Goal: Transaction & Acquisition: Purchase product/service

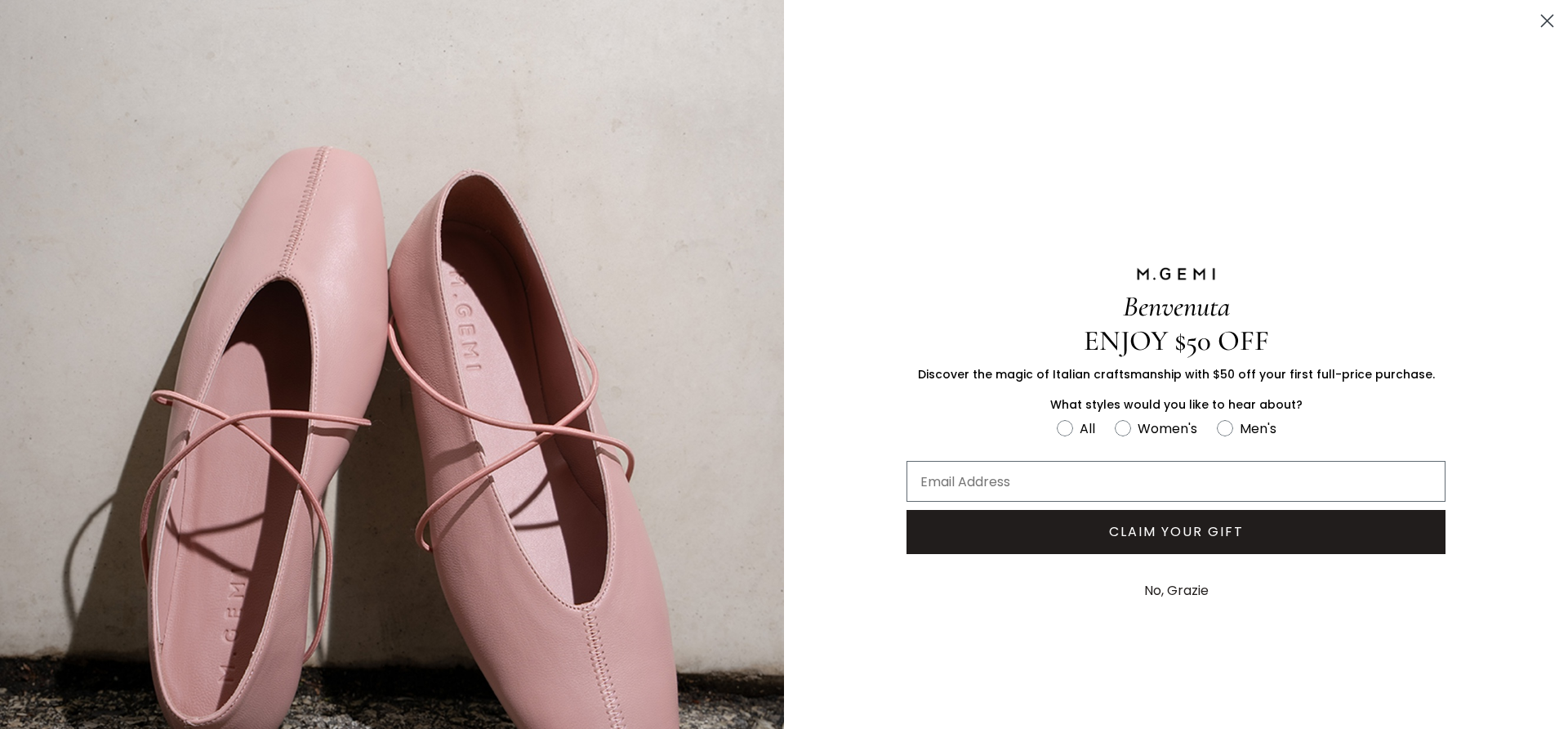
click at [1543, 17] on icon "Close dialog" at bounding box center [1548, 22] width 12 height 12
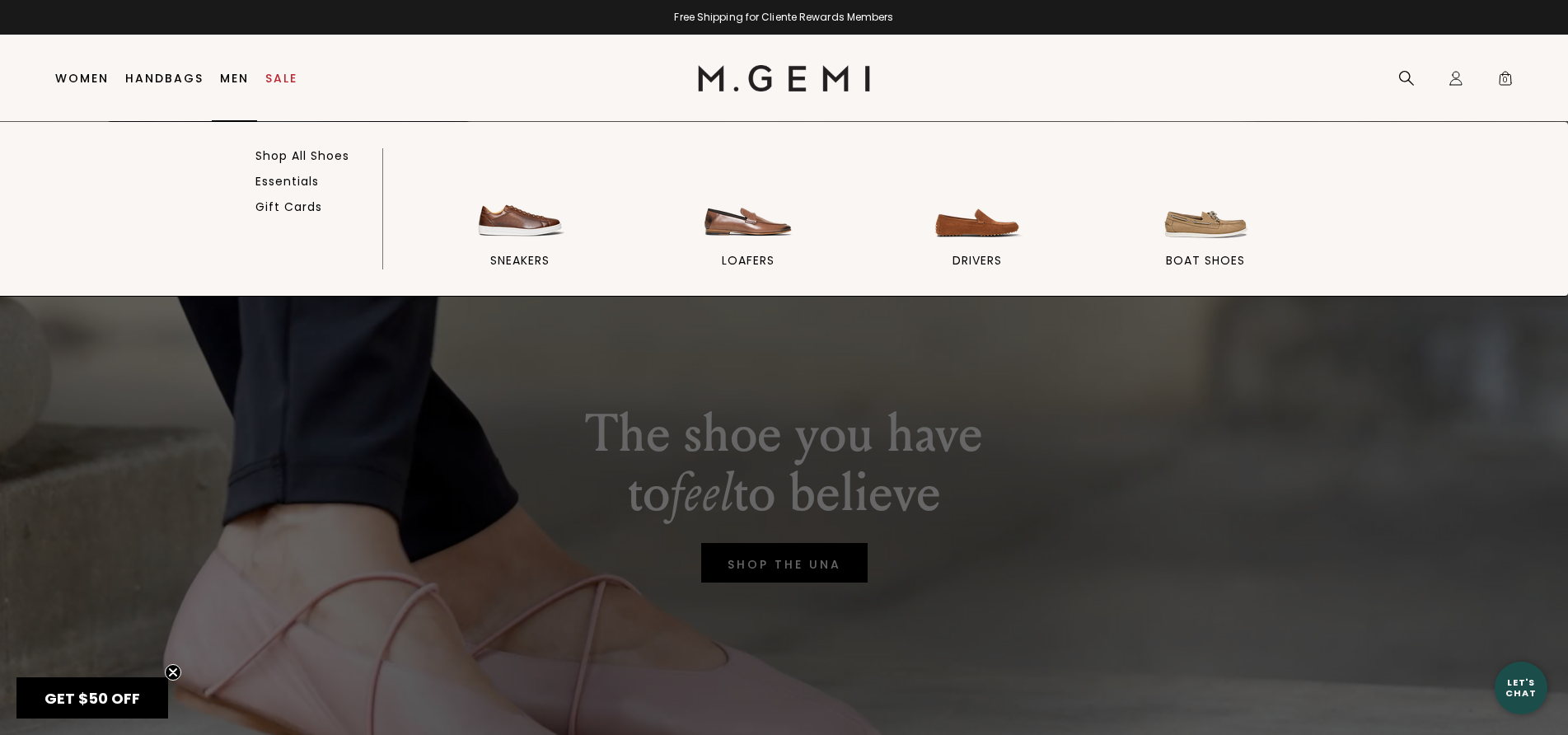
click at [229, 76] on link "Men" at bounding box center [234, 78] width 29 height 13
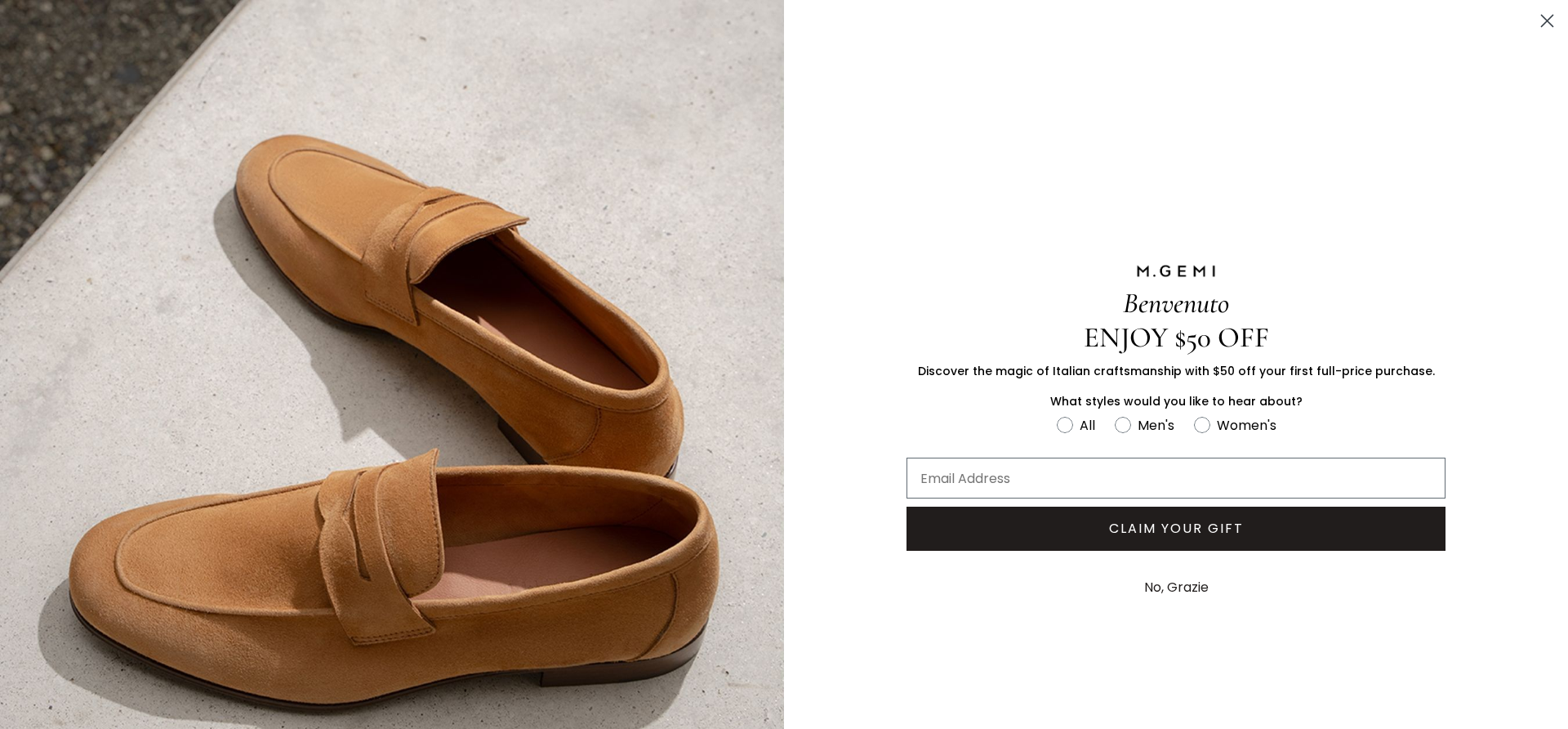
drag, startPoint x: 1272, startPoint y: 106, endPoint x: 1327, endPoint y: 101, distance: 55.2
click at [1289, 106] on div "Benvenuto ENJOY $50 OFF Discover the magic of Italian craftsmanship with $50 of…" at bounding box center [1176, 436] width 638 height 872
click at [1543, 18] on icon "Close dialog" at bounding box center [1548, 22] width 12 height 12
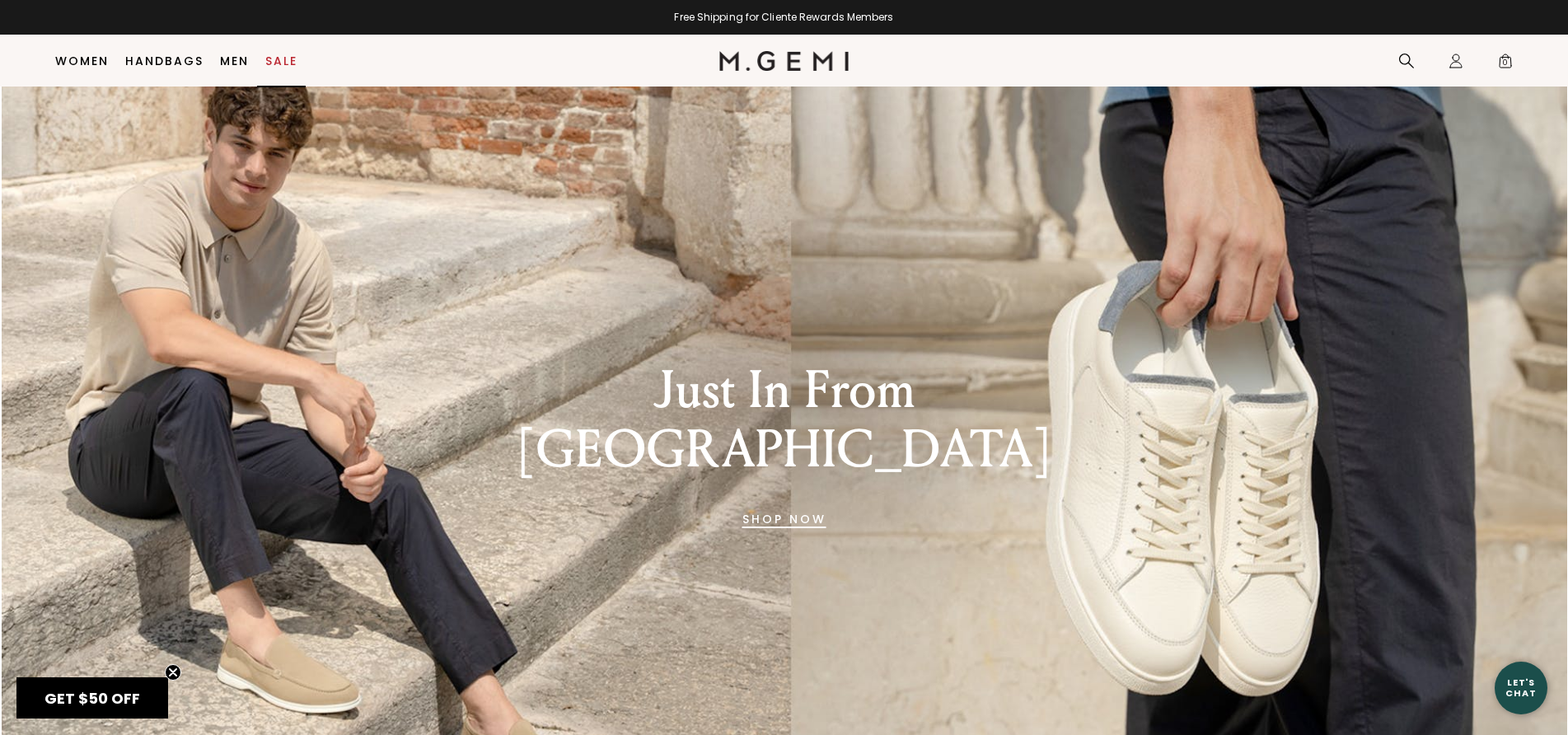
click at [276, 59] on link "Sale" at bounding box center [282, 60] width 33 height 13
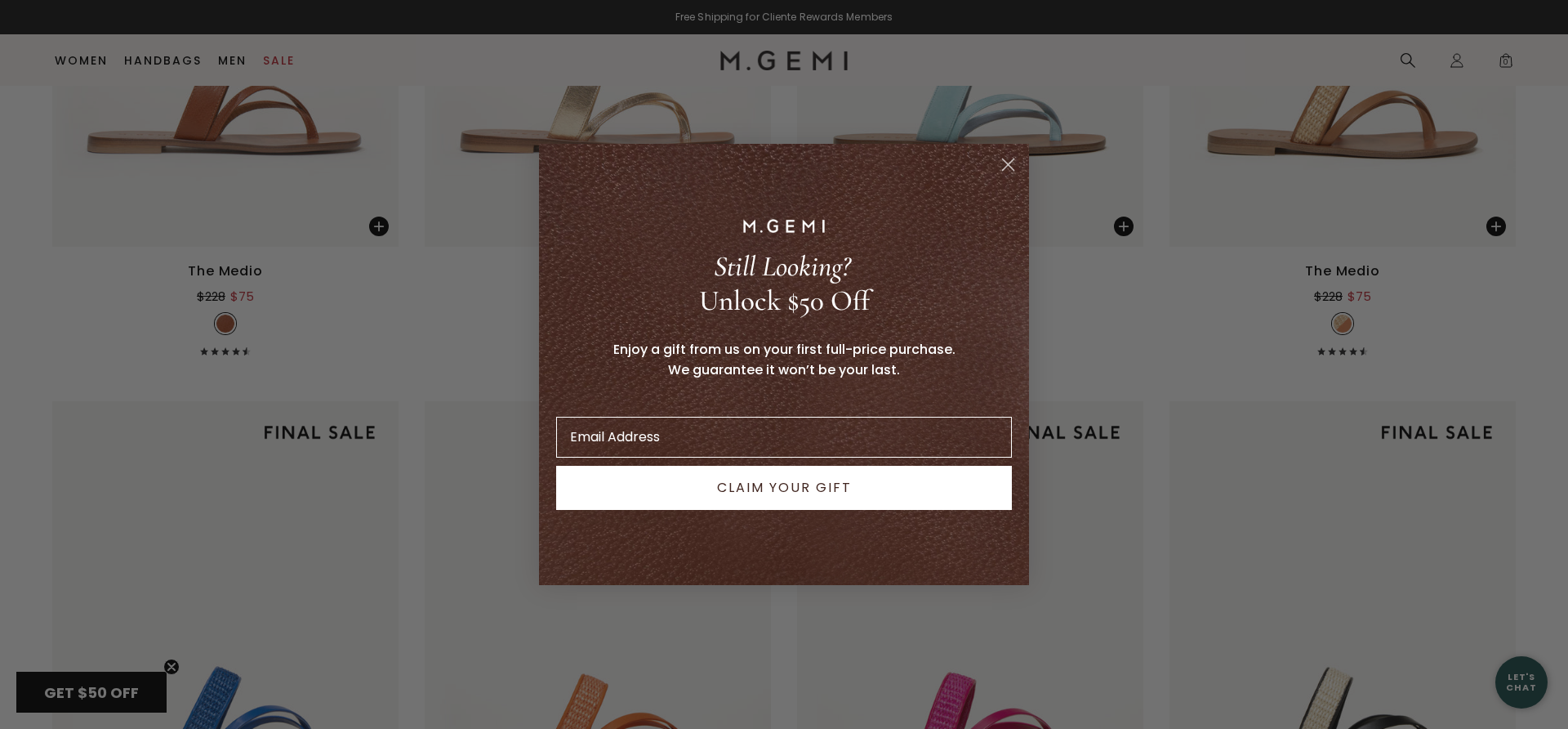
scroll to position [3007, 0]
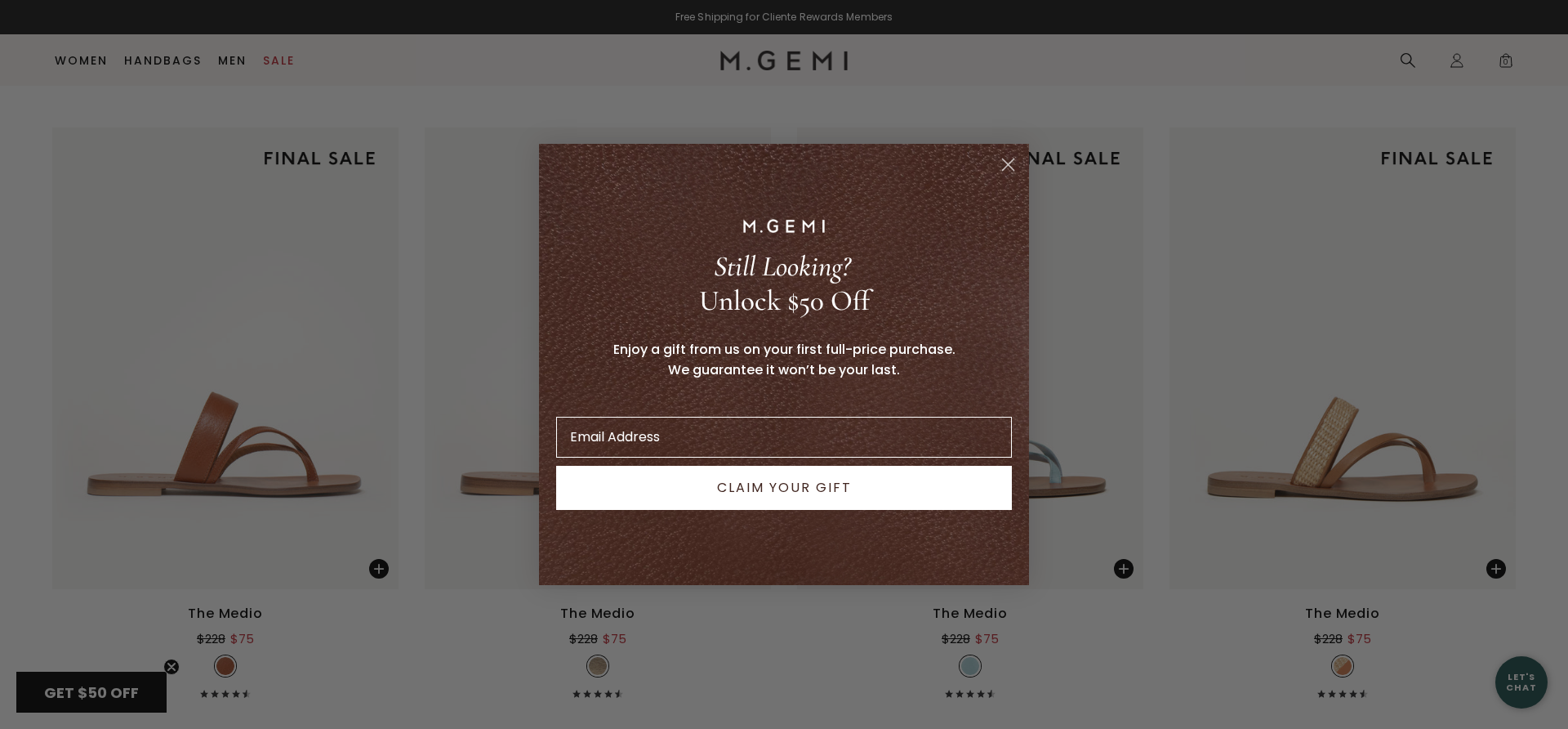
click at [1010, 166] on icon "Close dialog" at bounding box center [1009, 166] width 12 height 12
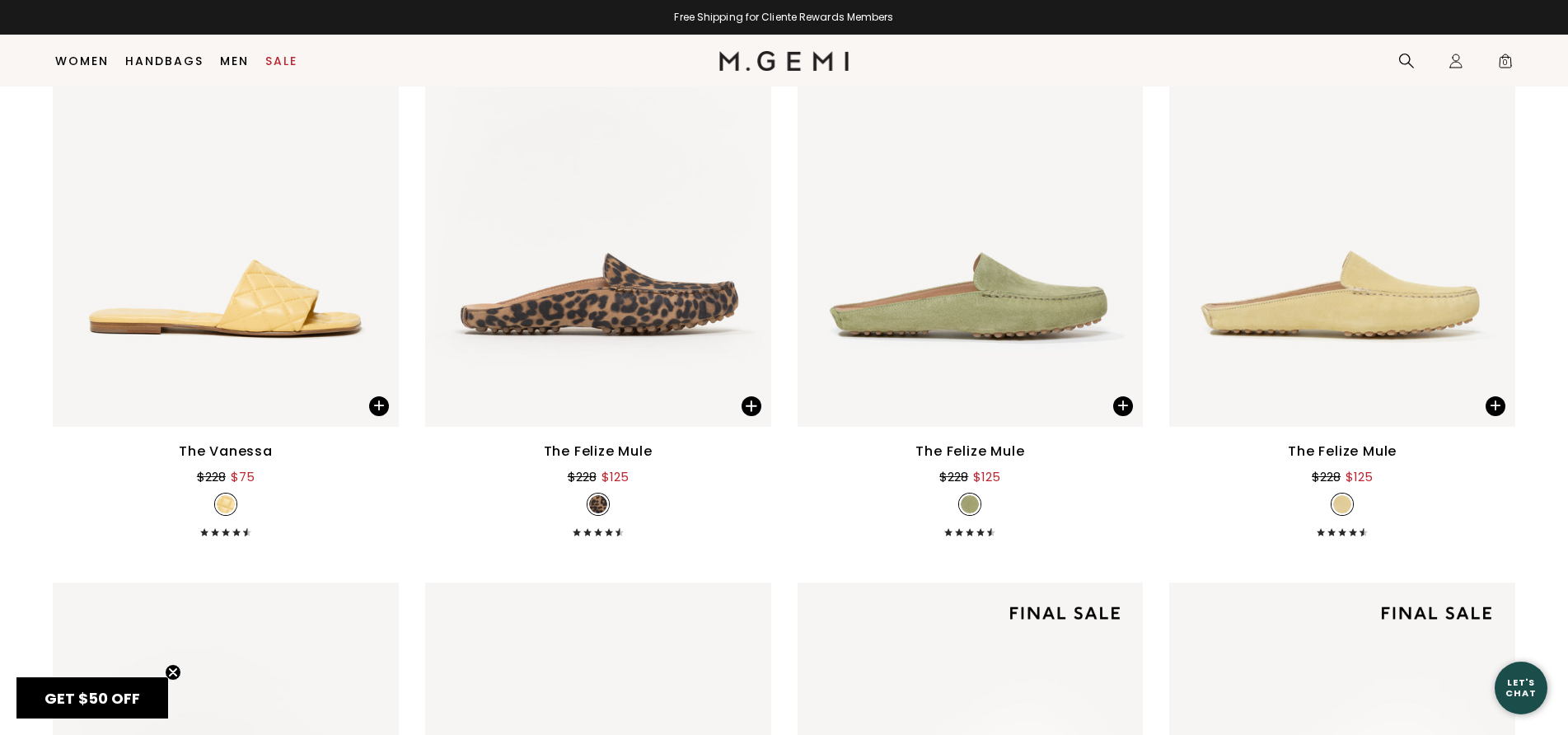
scroll to position [1366, 0]
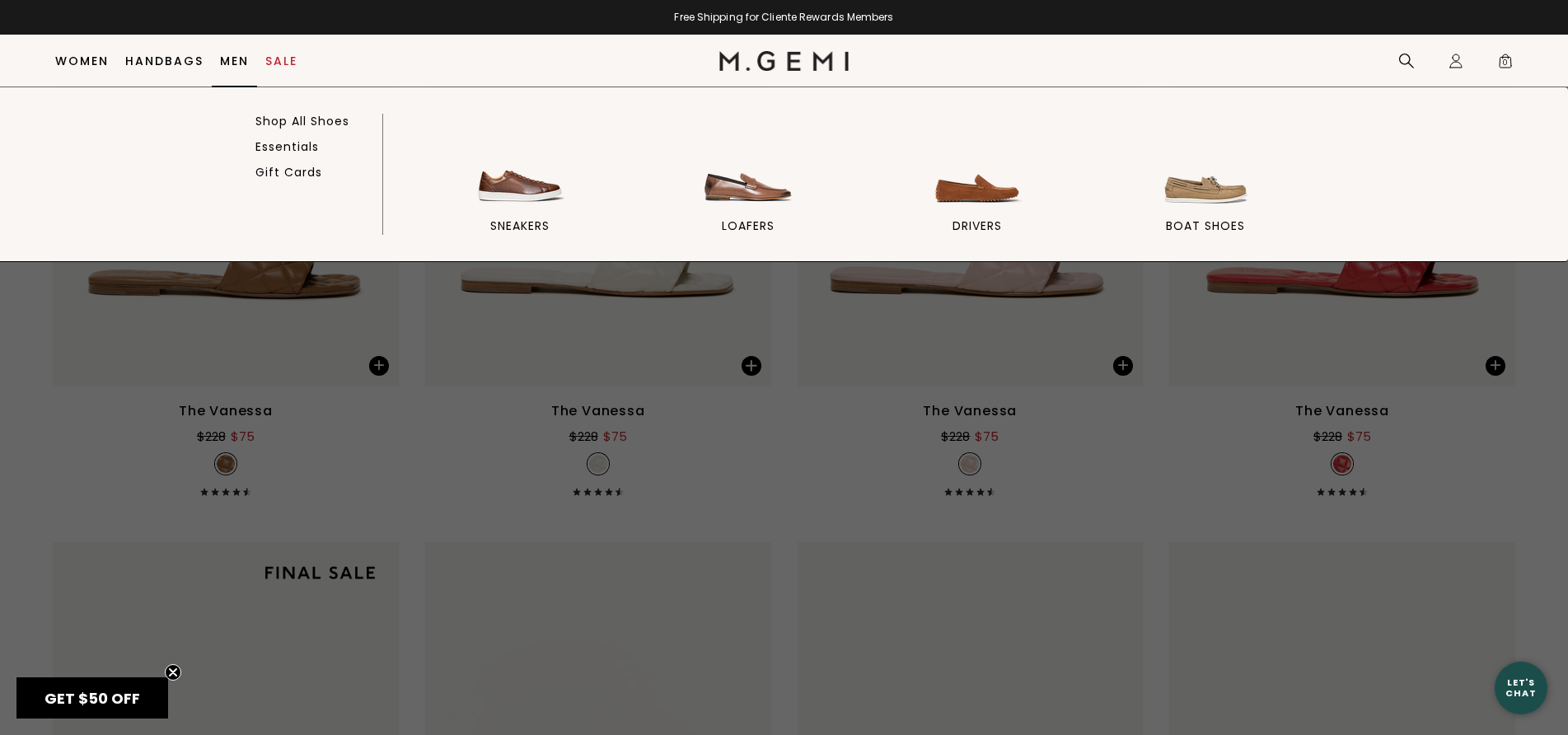
click at [240, 60] on link "Men" at bounding box center [234, 60] width 29 height 13
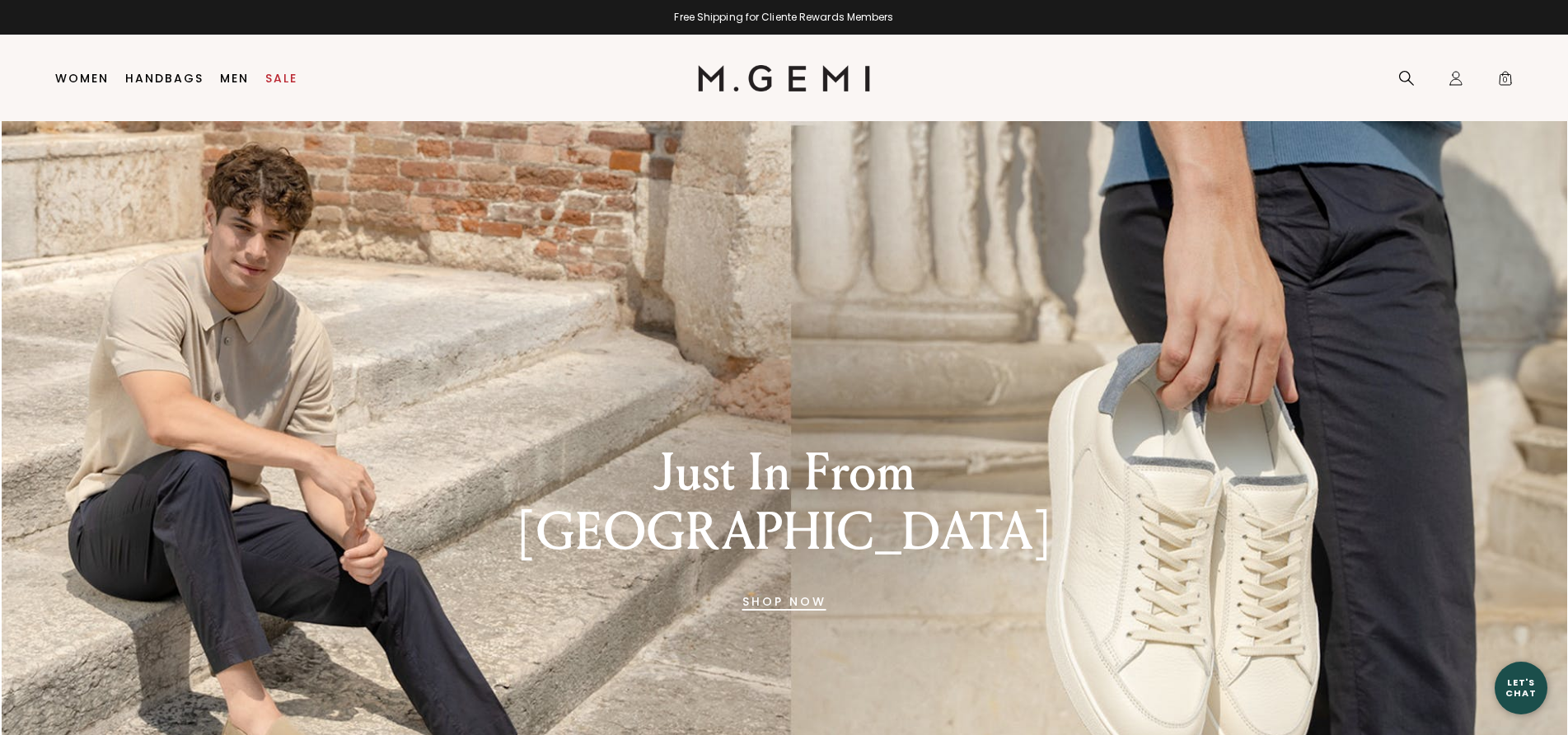
click at [781, 582] on link "SHOP NOW" at bounding box center [784, 602] width 84 height 40
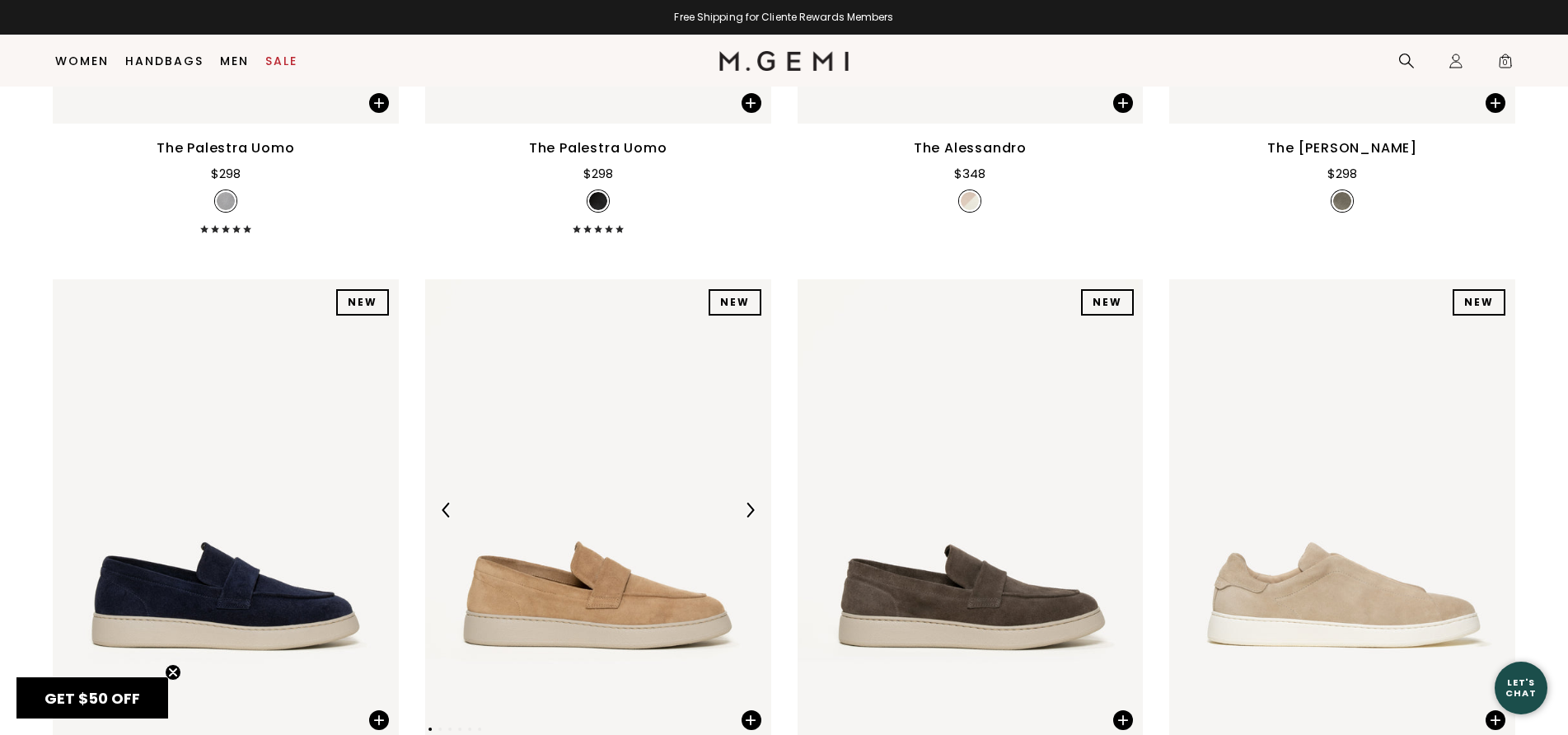
scroll to position [6826, 0]
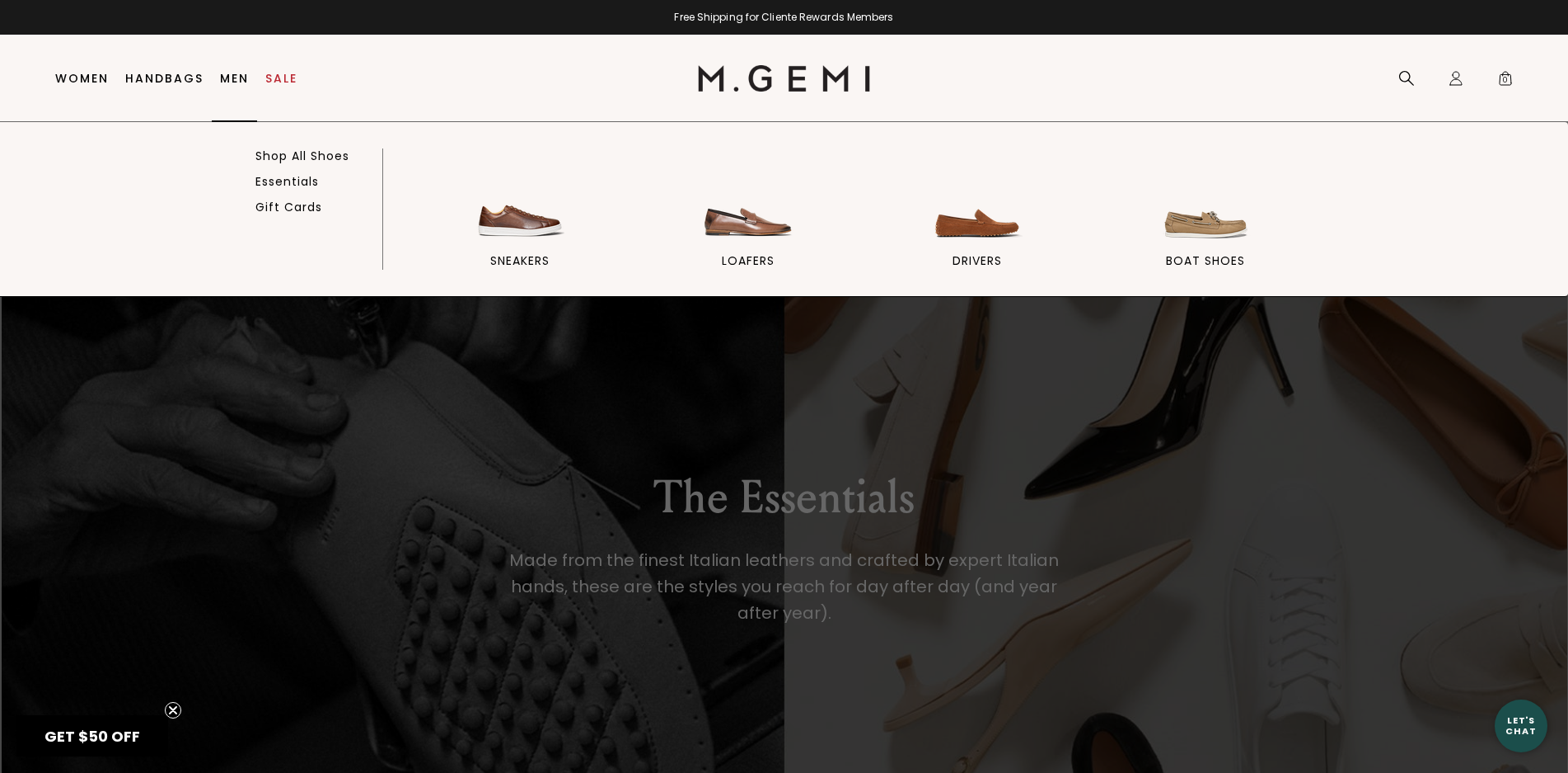
click at [221, 77] on link "Men" at bounding box center [234, 78] width 29 height 13
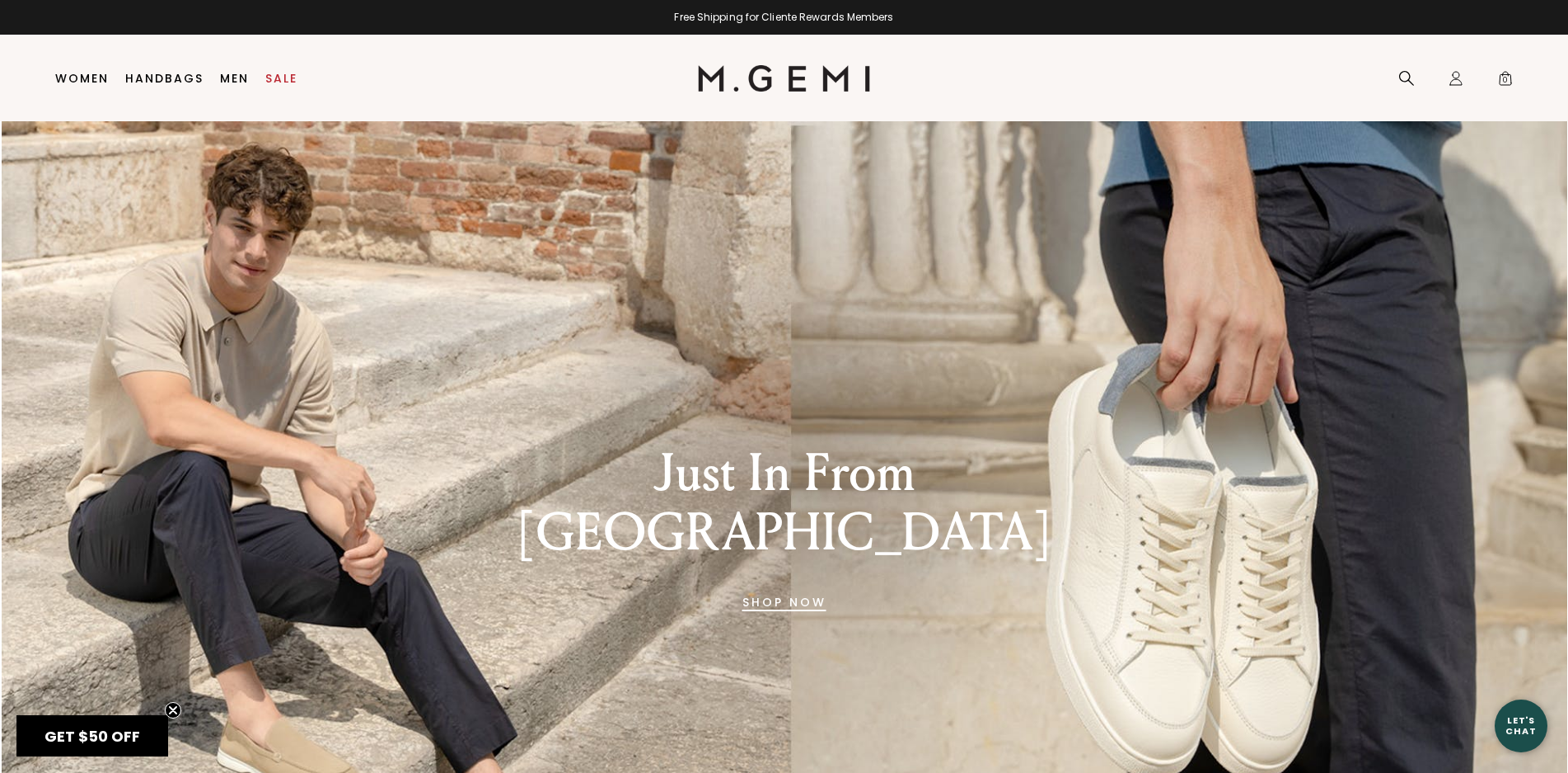
click at [797, 582] on link "SHOP NOW" at bounding box center [784, 602] width 84 height 40
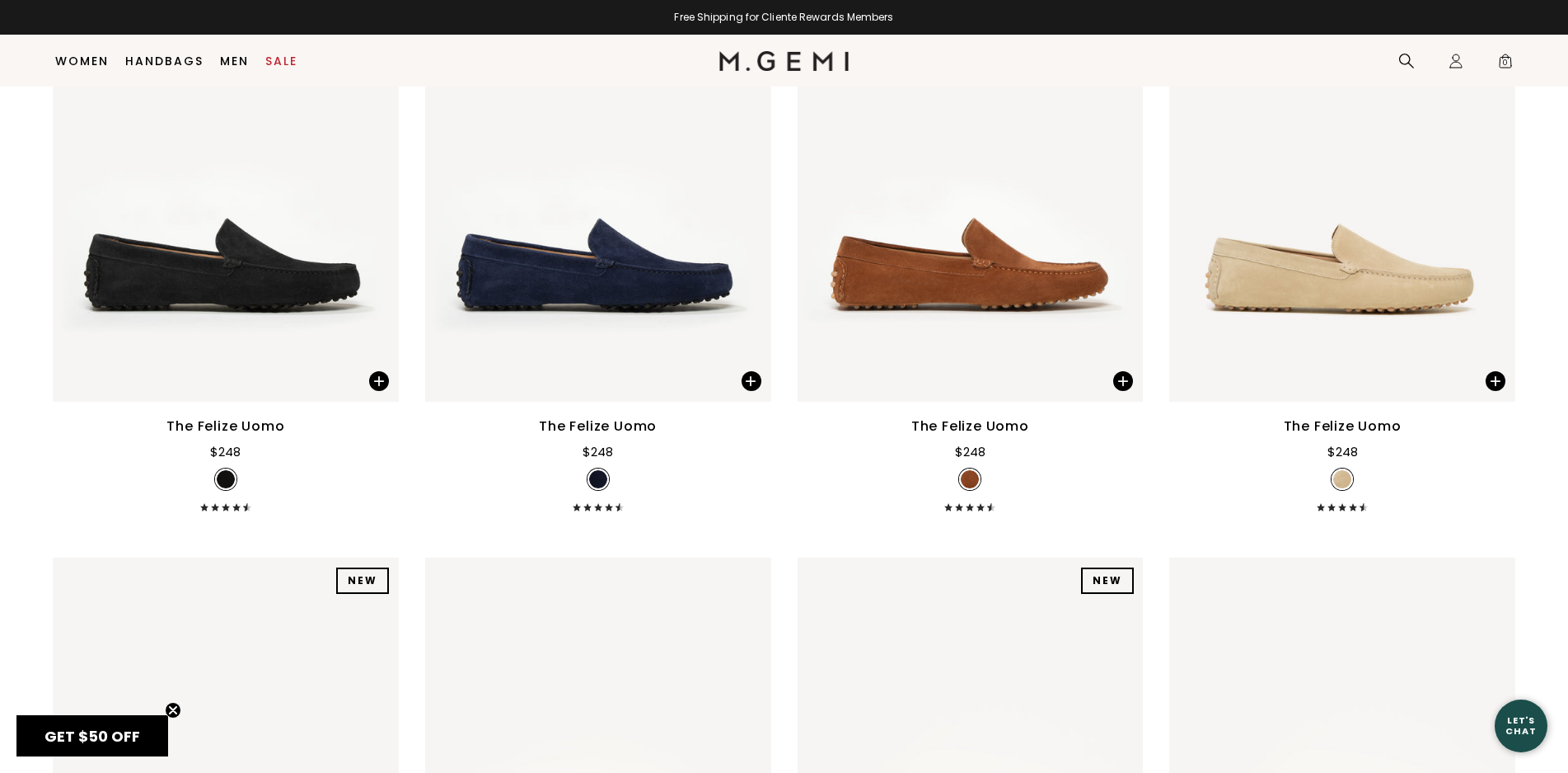
scroll to position [3181, 0]
